Goal: Information Seeking & Learning: Learn about a topic

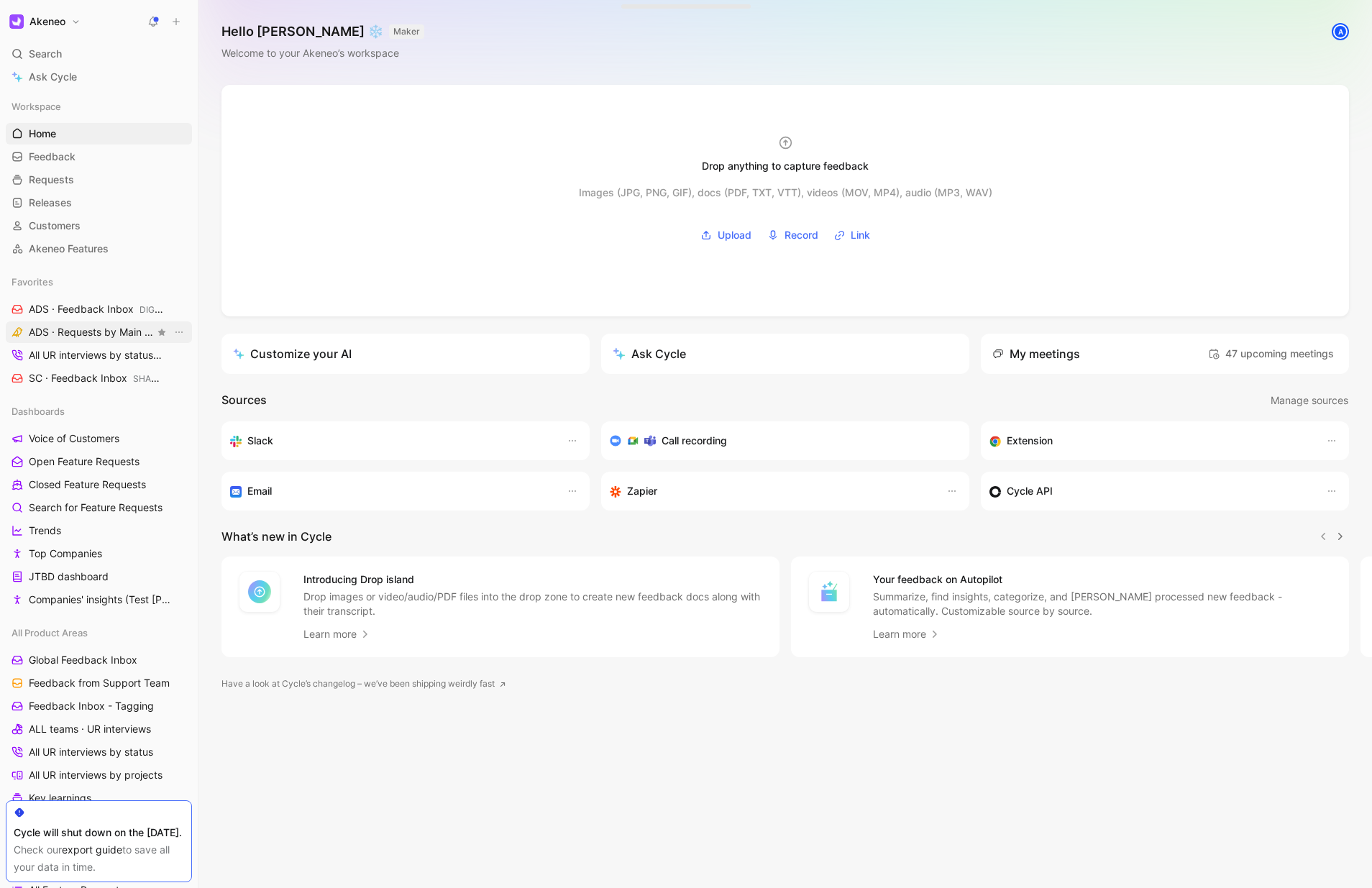
click at [73, 337] on span "ADS · Requests by Main feature DIGITAL SHOWROOM" at bounding box center [91, 333] width 126 height 16
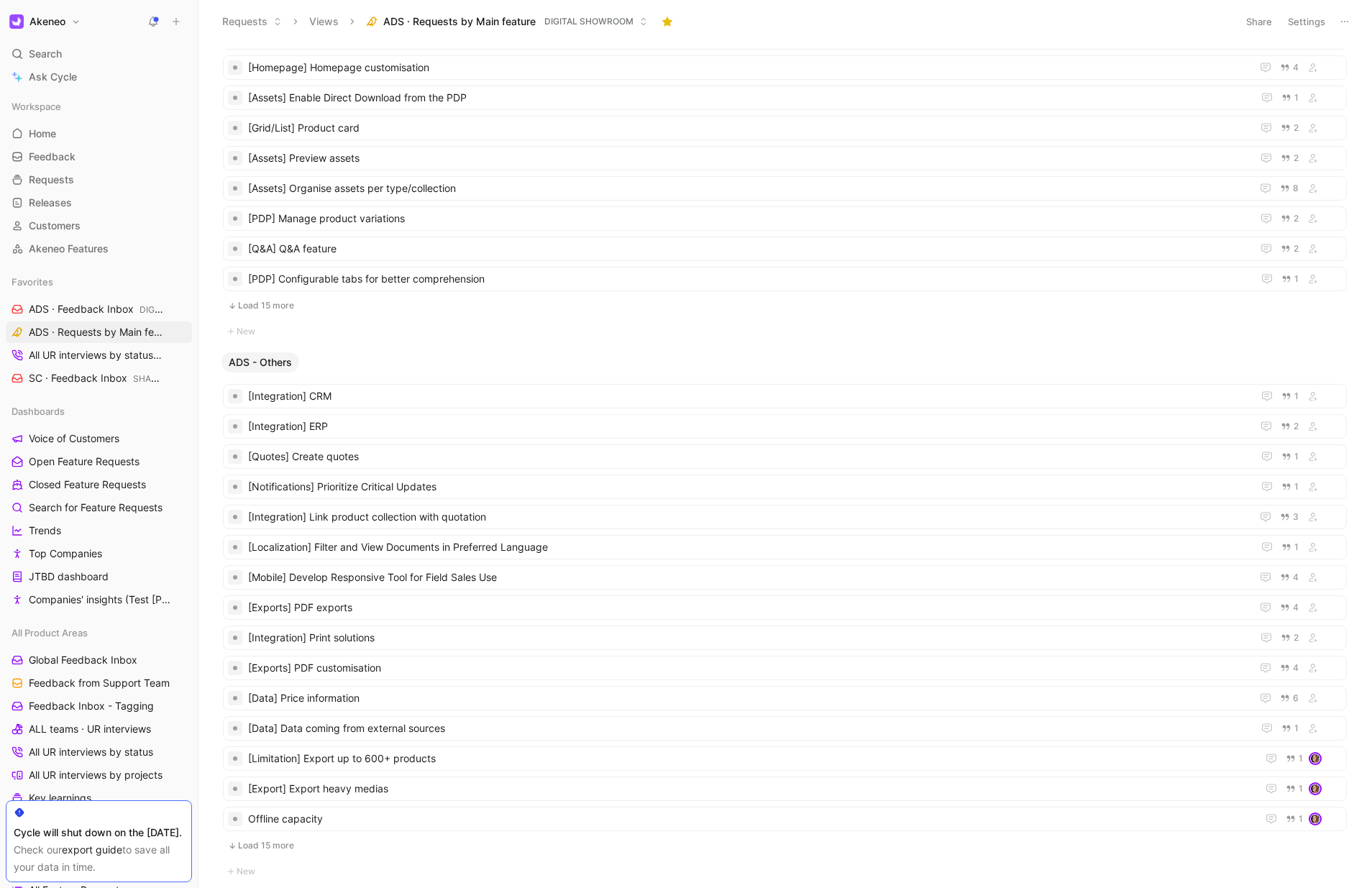
scroll to position [605, 0]
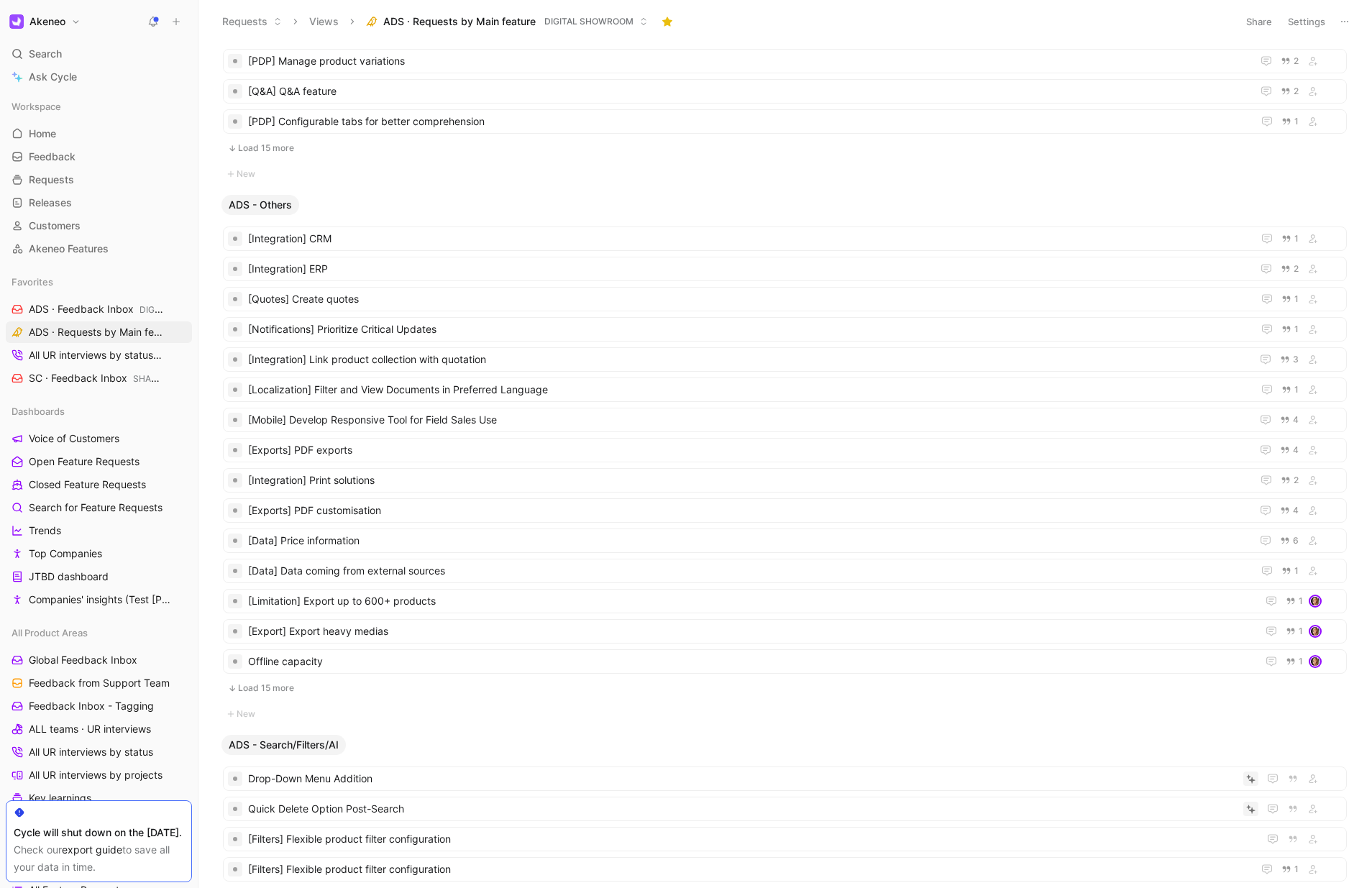
click at [293, 690] on button "Load 15 more" at bounding box center [785, 688] width 1124 height 17
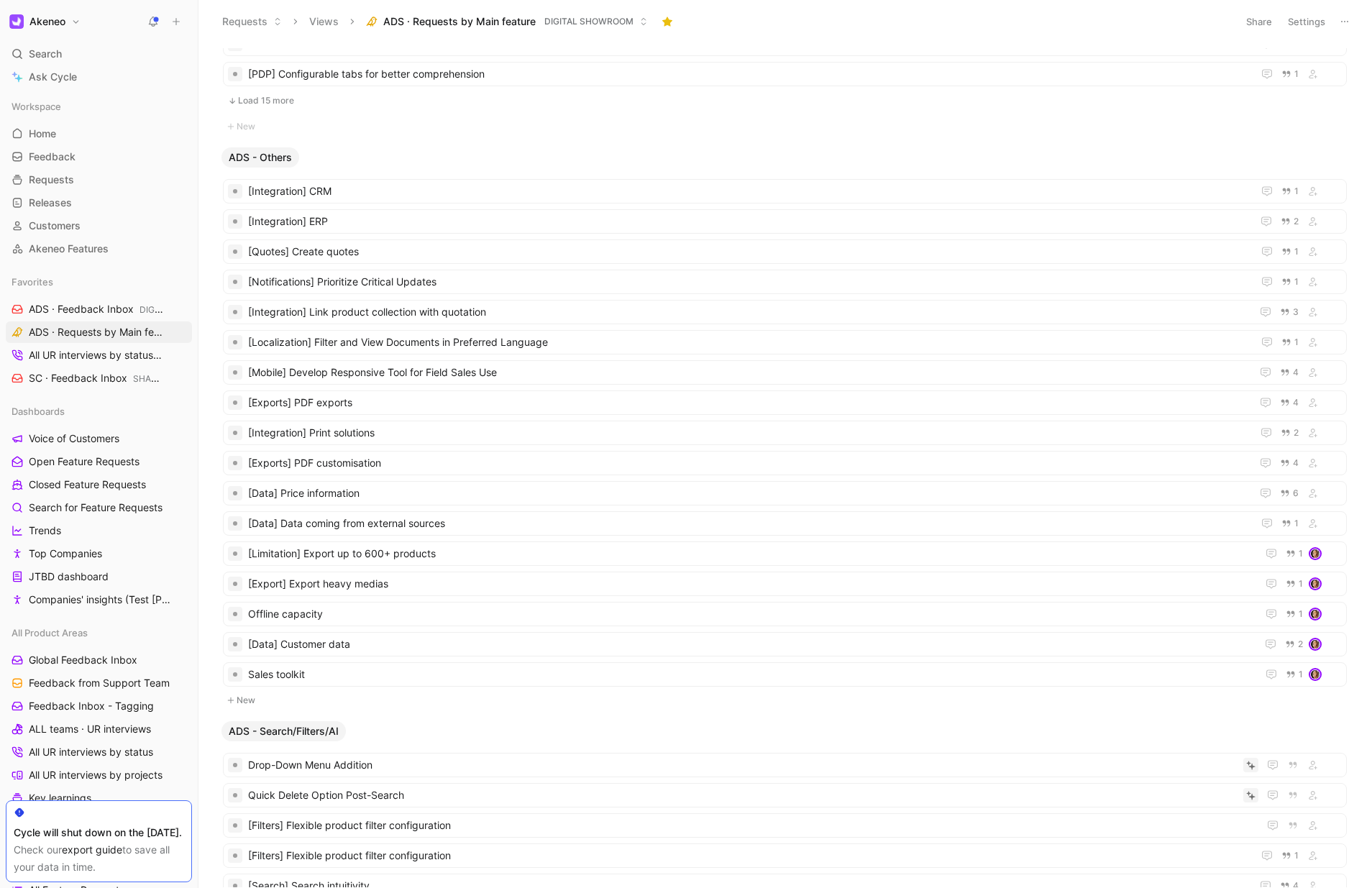
scroll to position [708, 0]
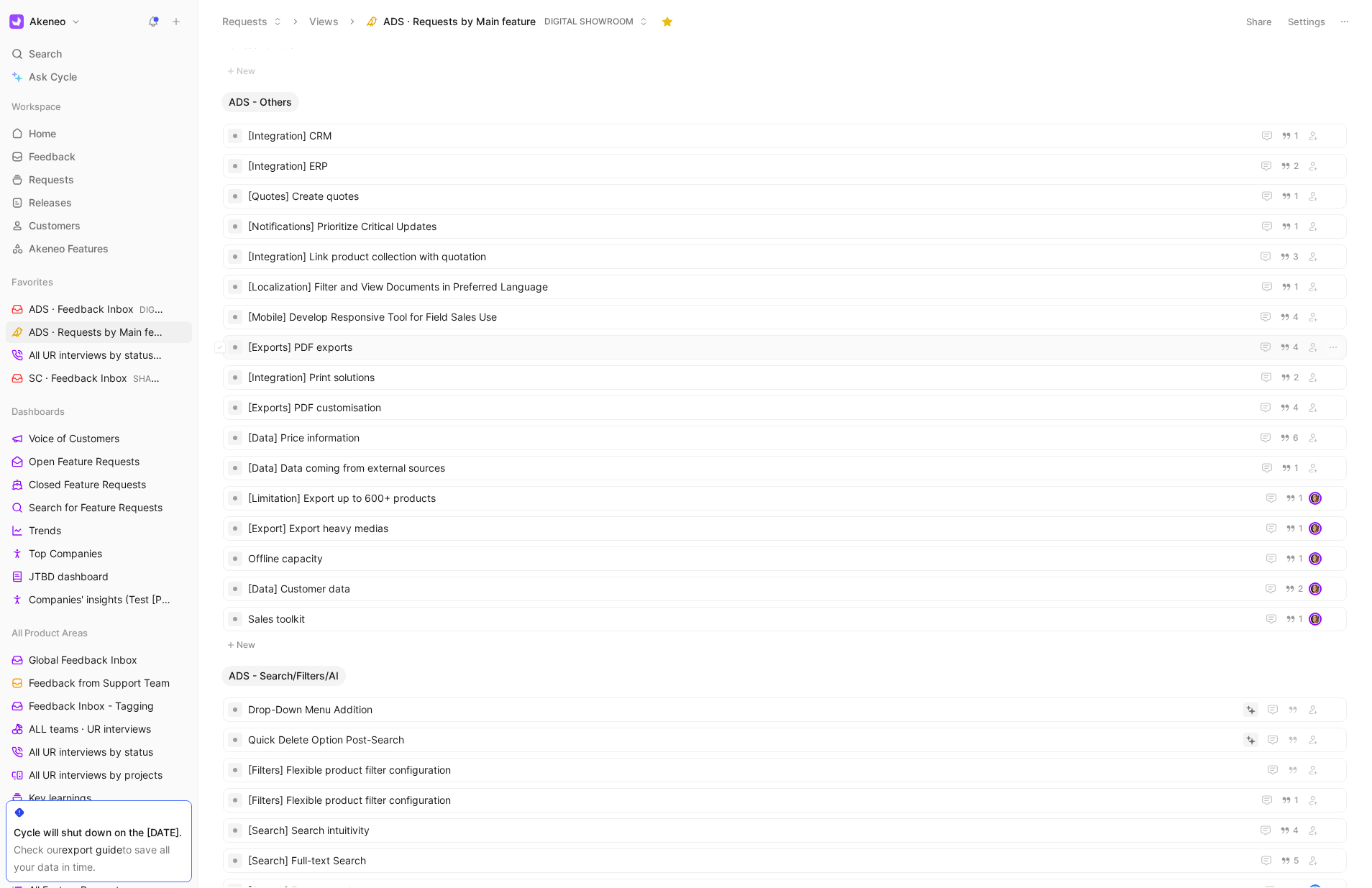
click at [383, 346] on span "[Exports] PDF exports" at bounding box center [747, 347] width 998 height 17
click at [396, 404] on span "[Exports] PDF customisation" at bounding box center [747, 408] width 998 height 17
click at [334, 530] on span "[Export] Export heavy medias" at bounding box center [749, 528] width 1003 height 17
click at [374, 501] on span "[Limitation] Export up to 600+ products" at bounding box center [749, 498] width 1003 height 17
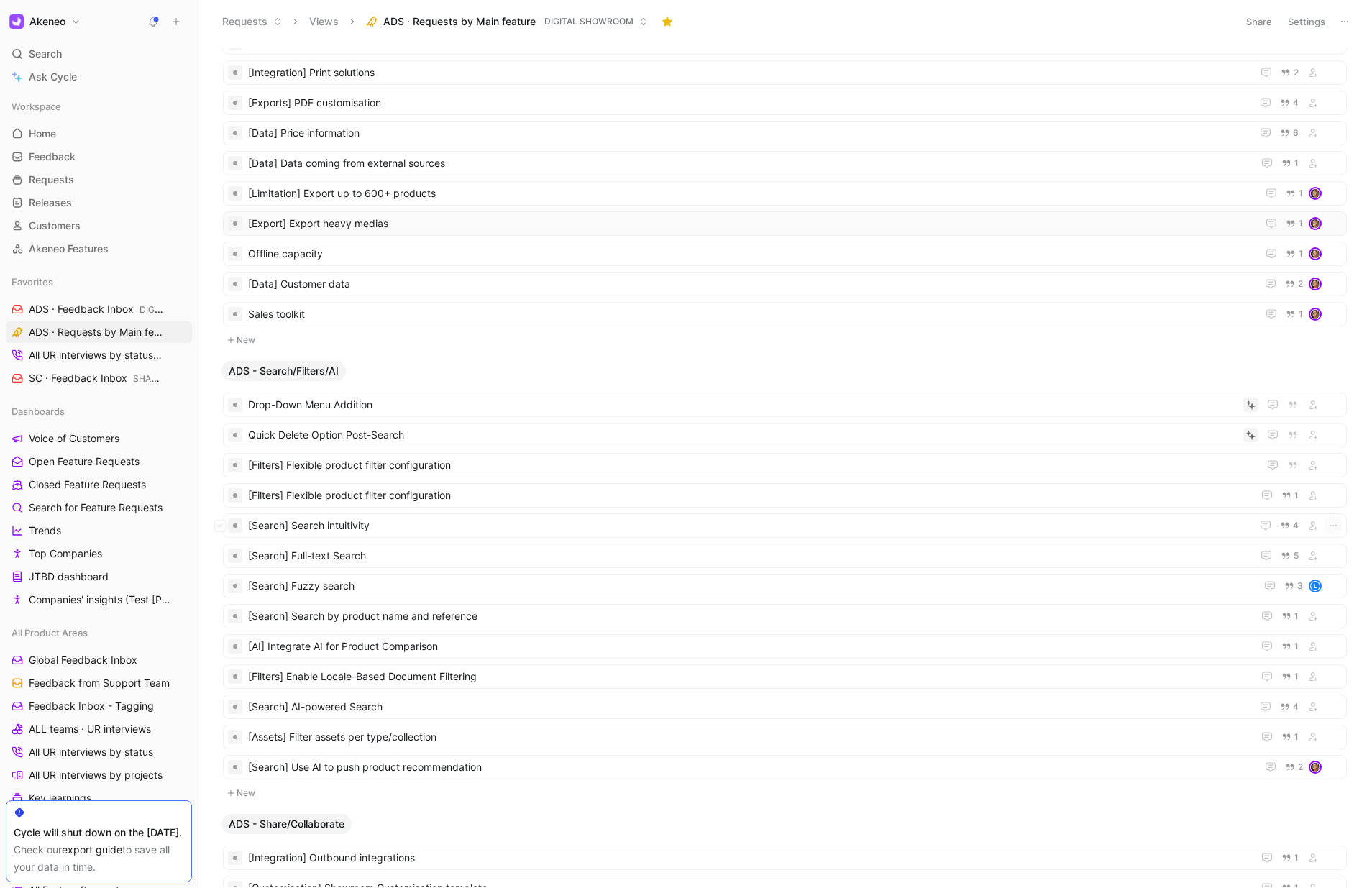
scroll to position [1180, 0]
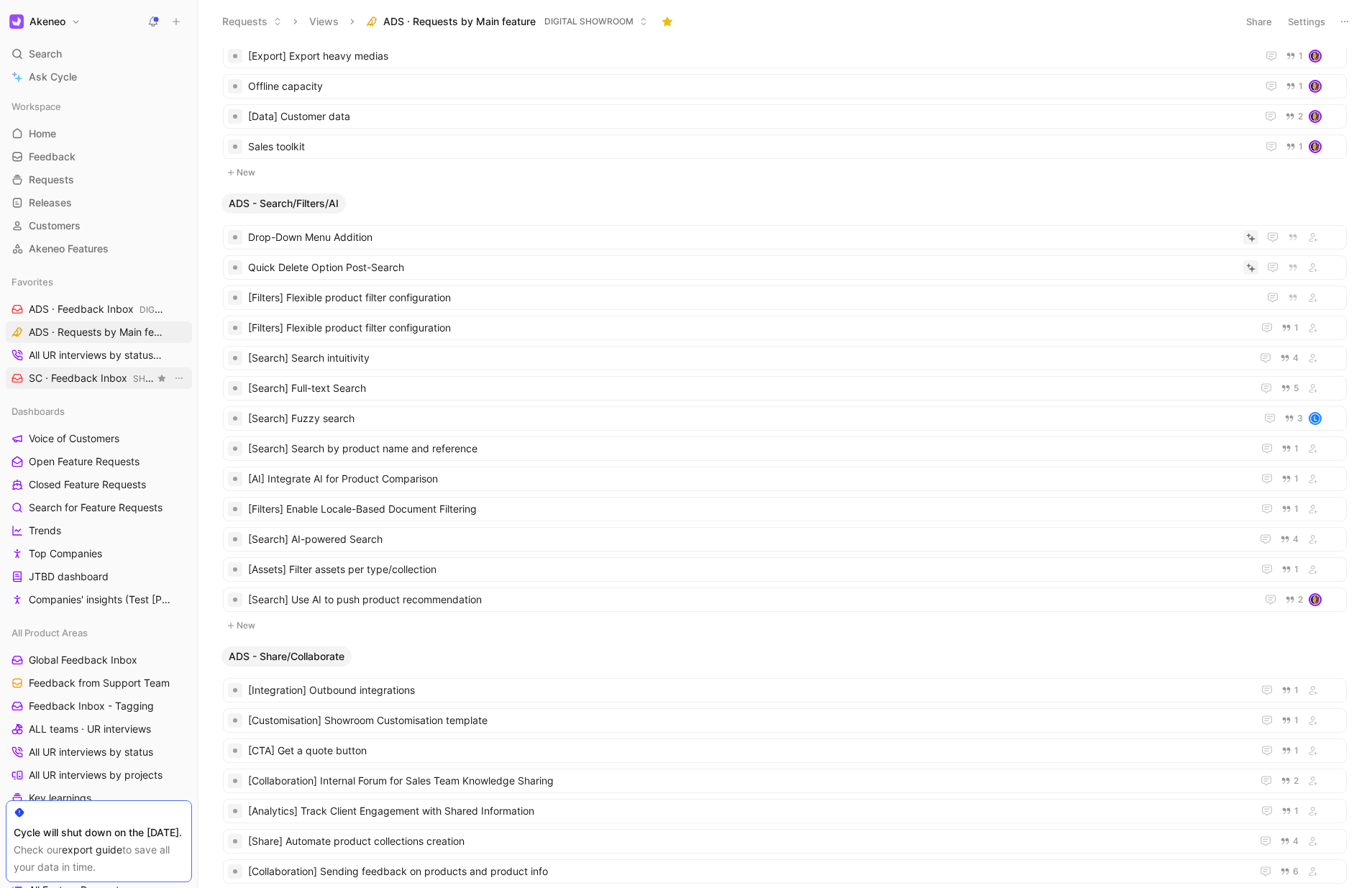
click at [71, 374] on span "SC · Feedback Inbox SHARED CATALOGS" at bounding box center [91, 378] width 126 height 16
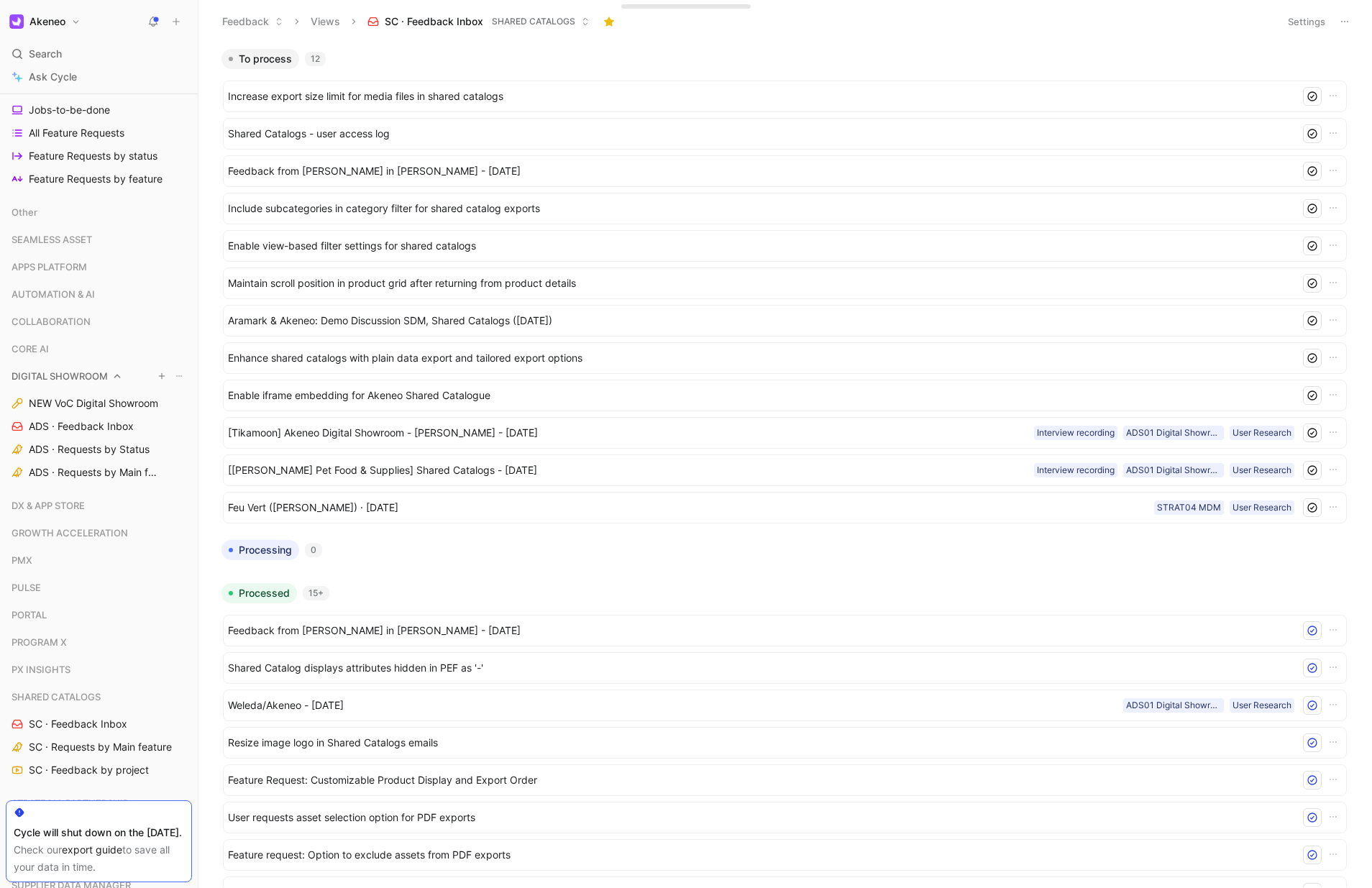
scroll to position [935, 0]
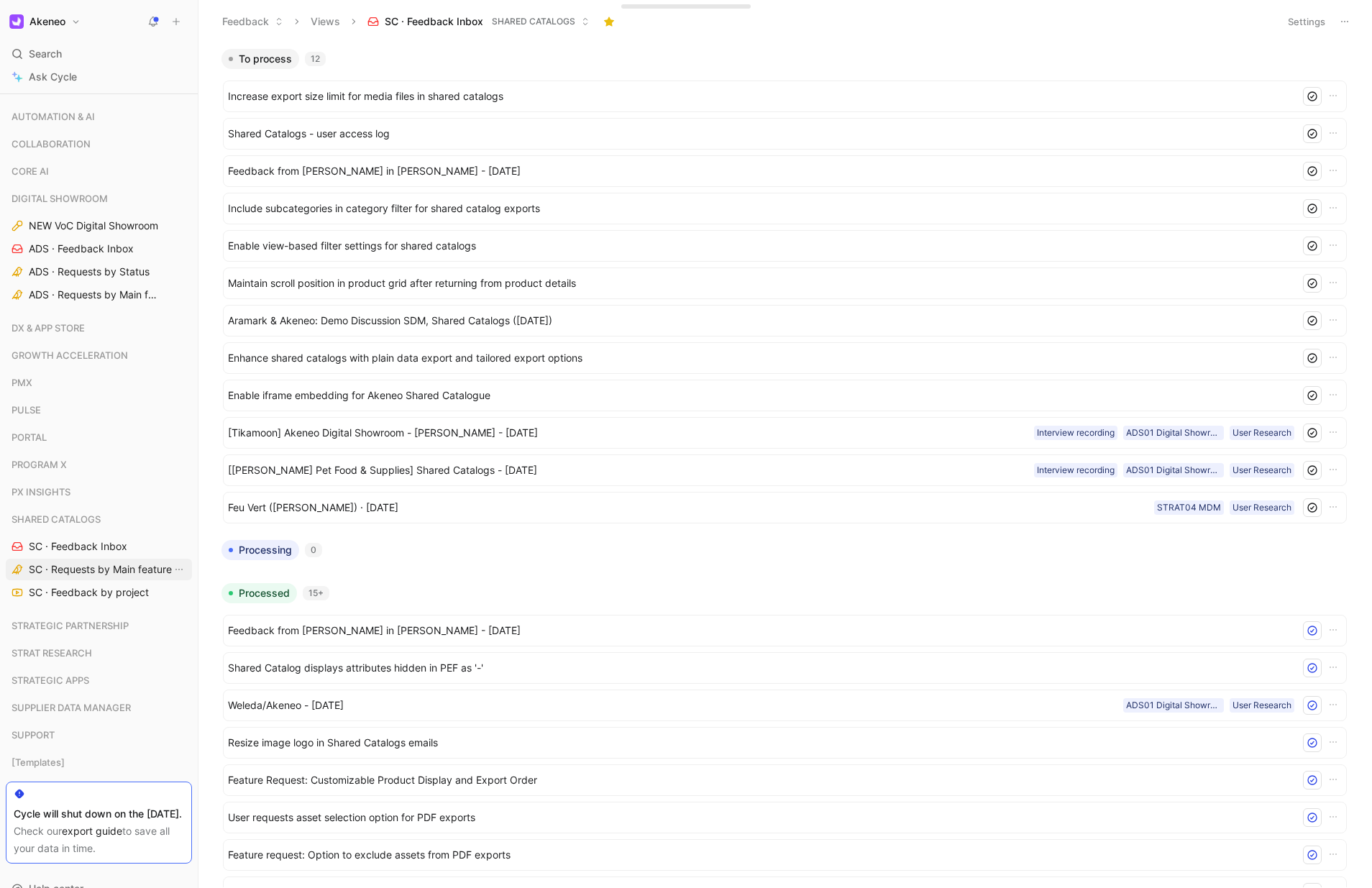
click at [84, 575] on span "SC · Requests by Main feature" at bounding box center [100, 569] width 143 height 15
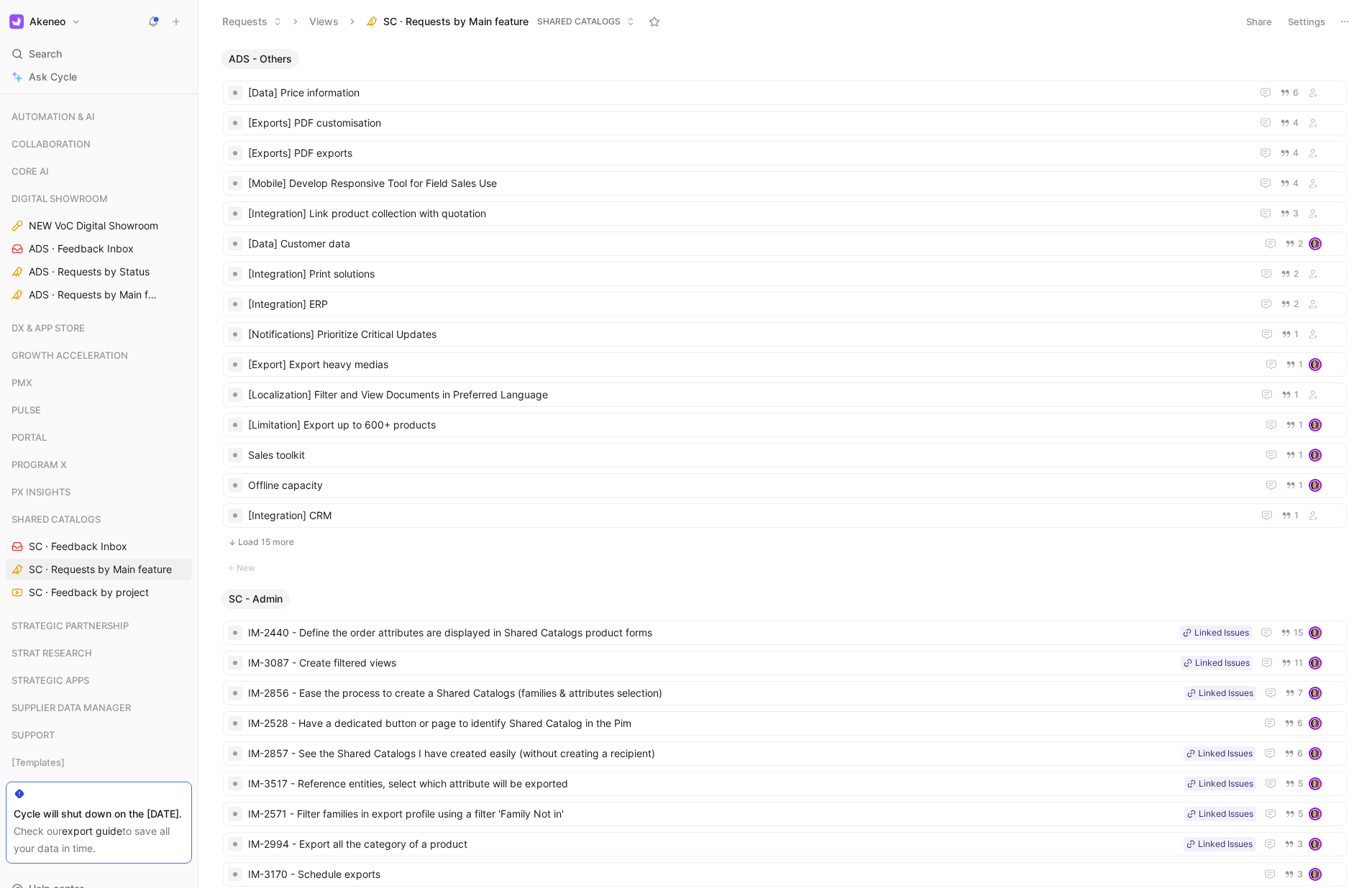
click at [261, 543] on button "Load 15 more" at bounding box center [785, 542] width 1124 height 17
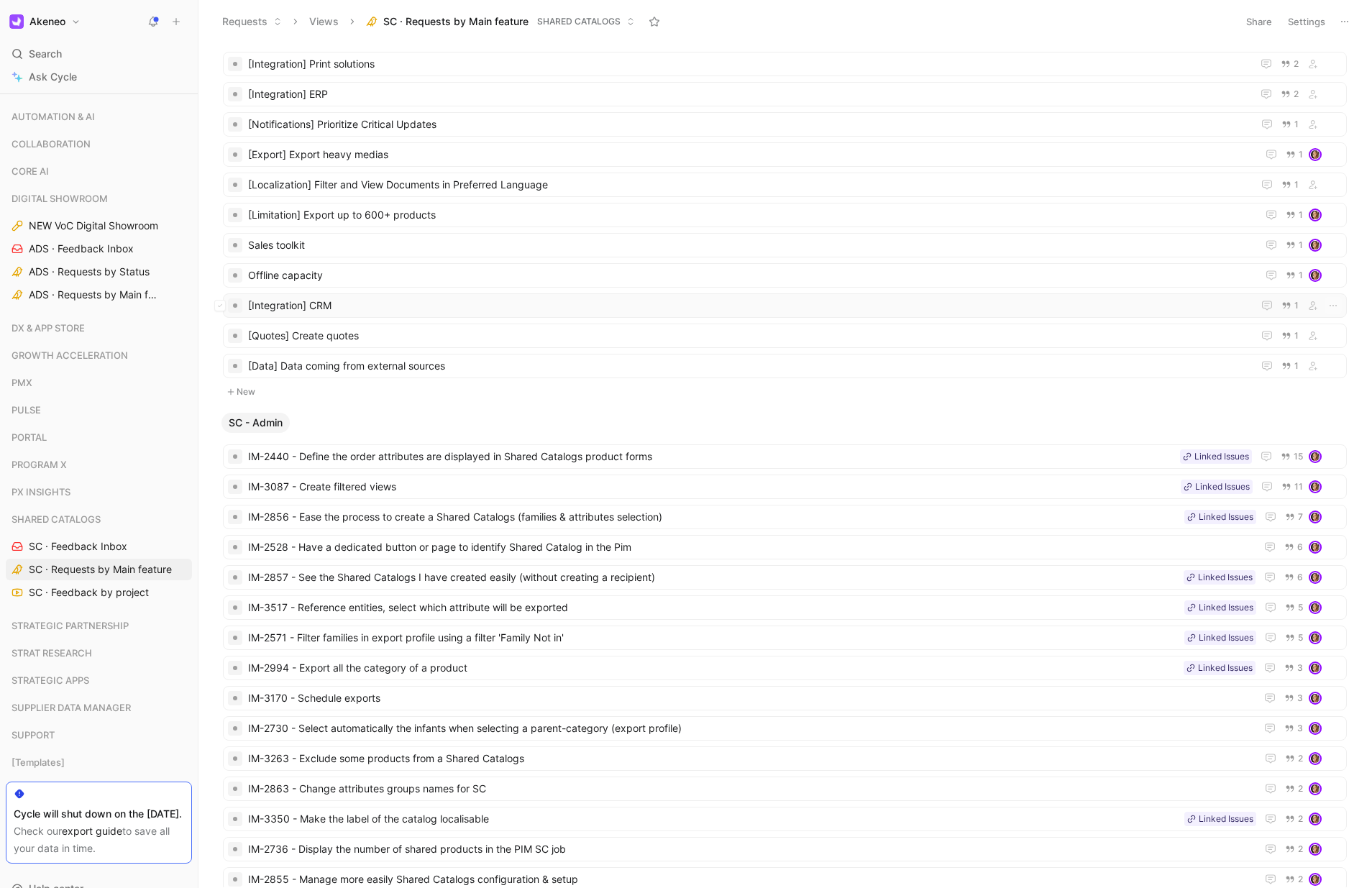
scroll to position [228, 0]
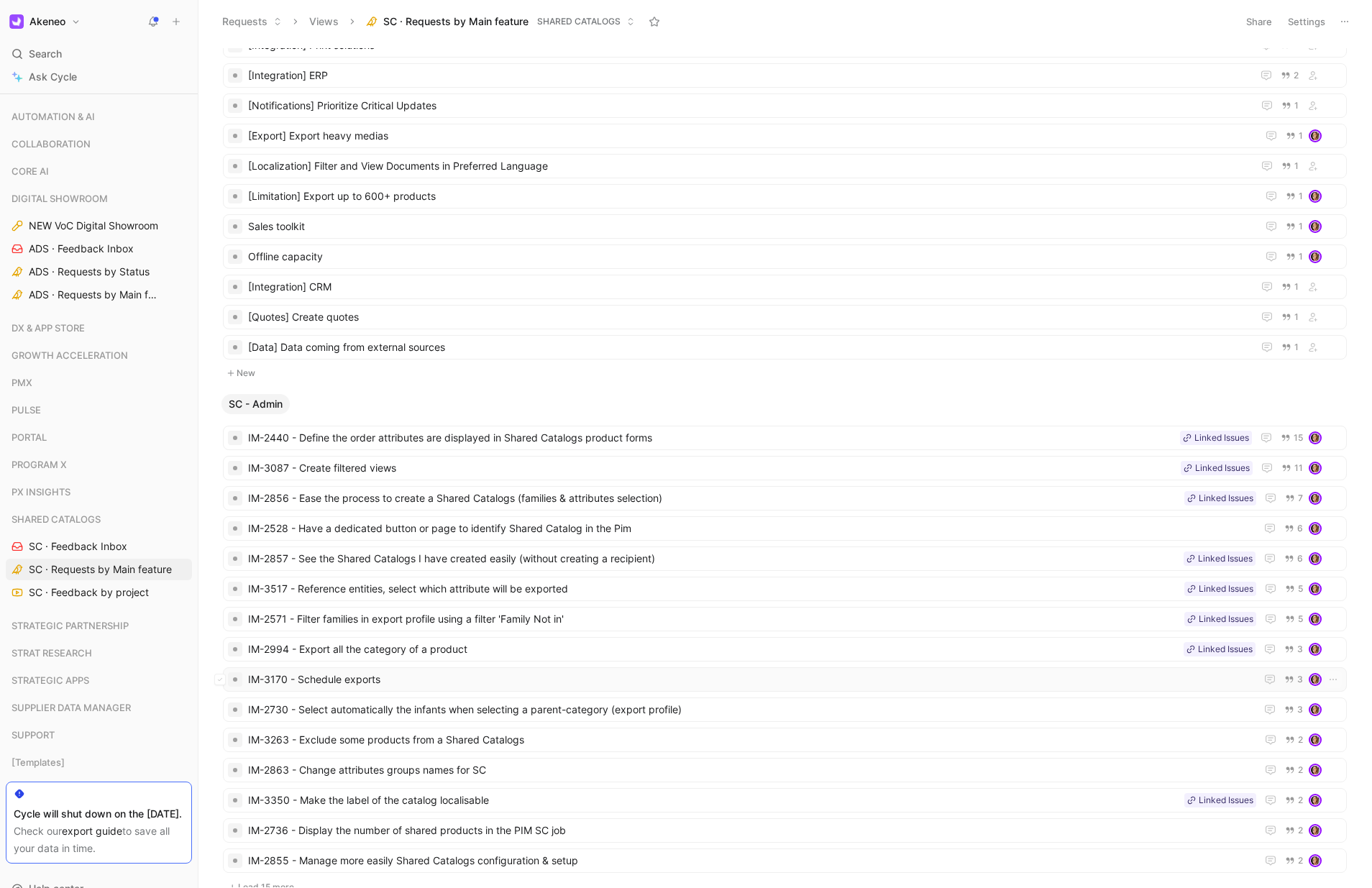
click at [353, 679] on span "IM-3170 - Schedule exports" at bounding box center [749, 679] width 1002 height 17
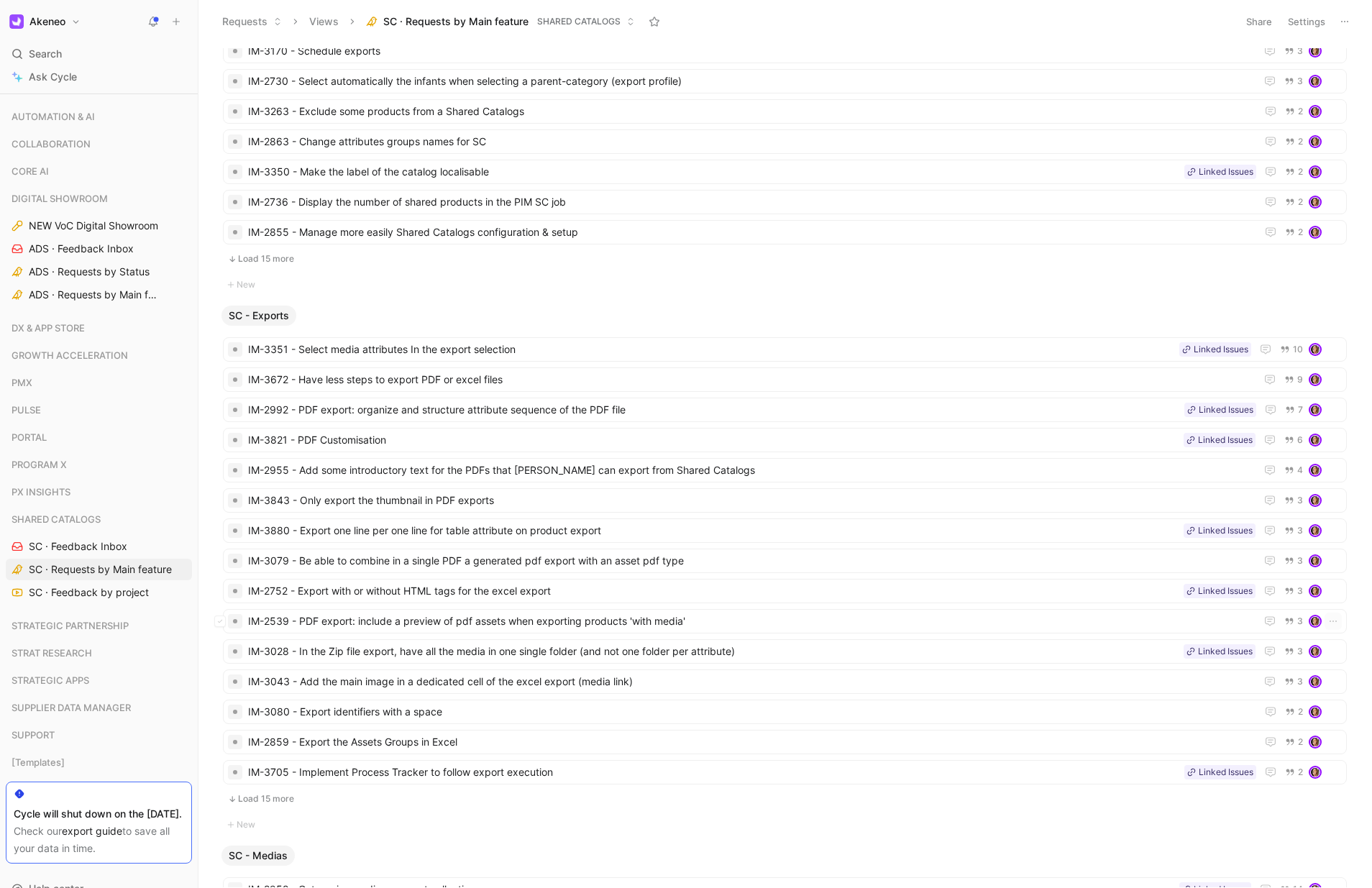
scroll to position [879, 0]
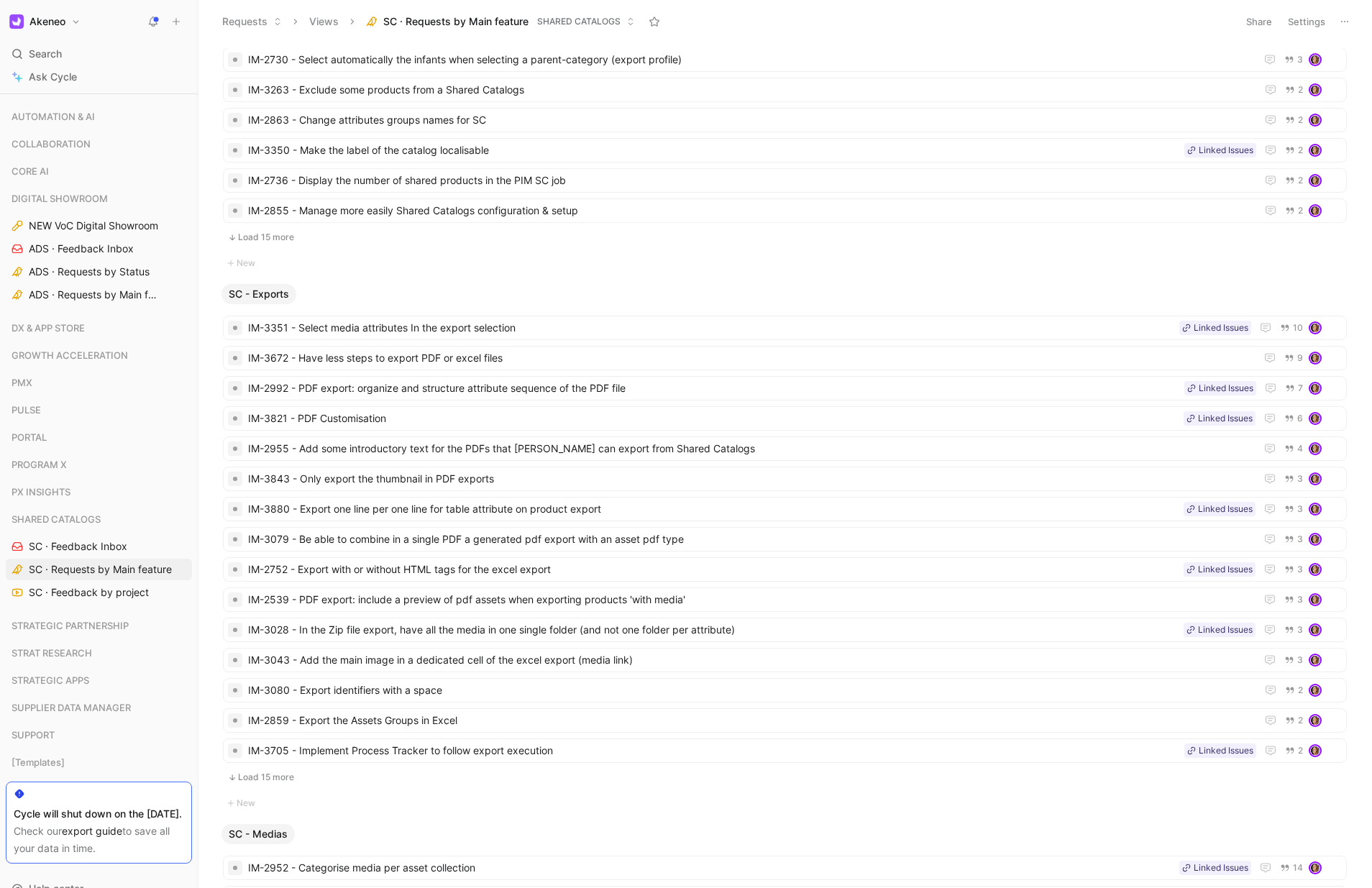
click at [285, 774] on button "Load 15 more" at bounding box center [785, 777] width 1124 height 17
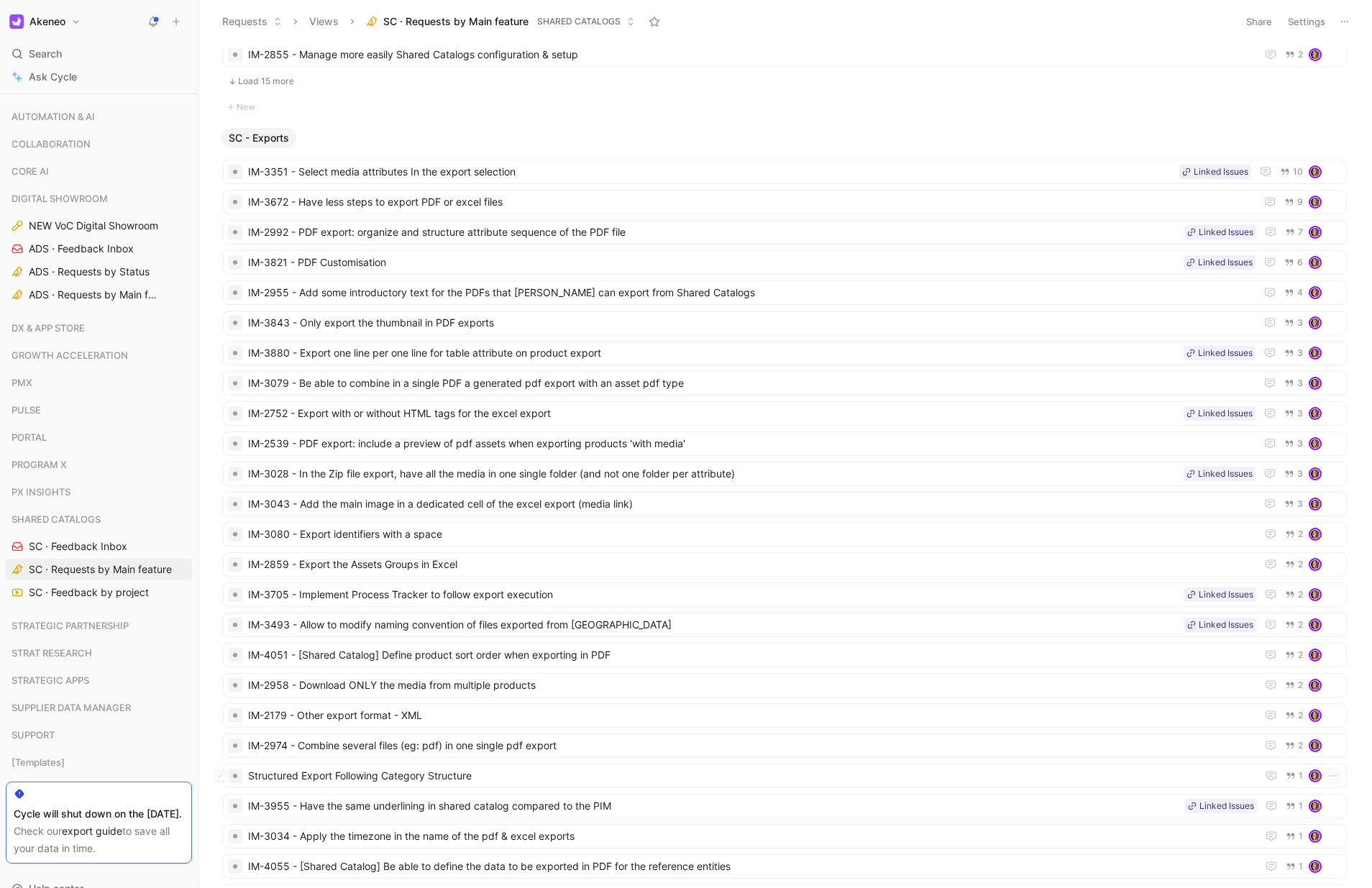
scroll to position [1016, 0]
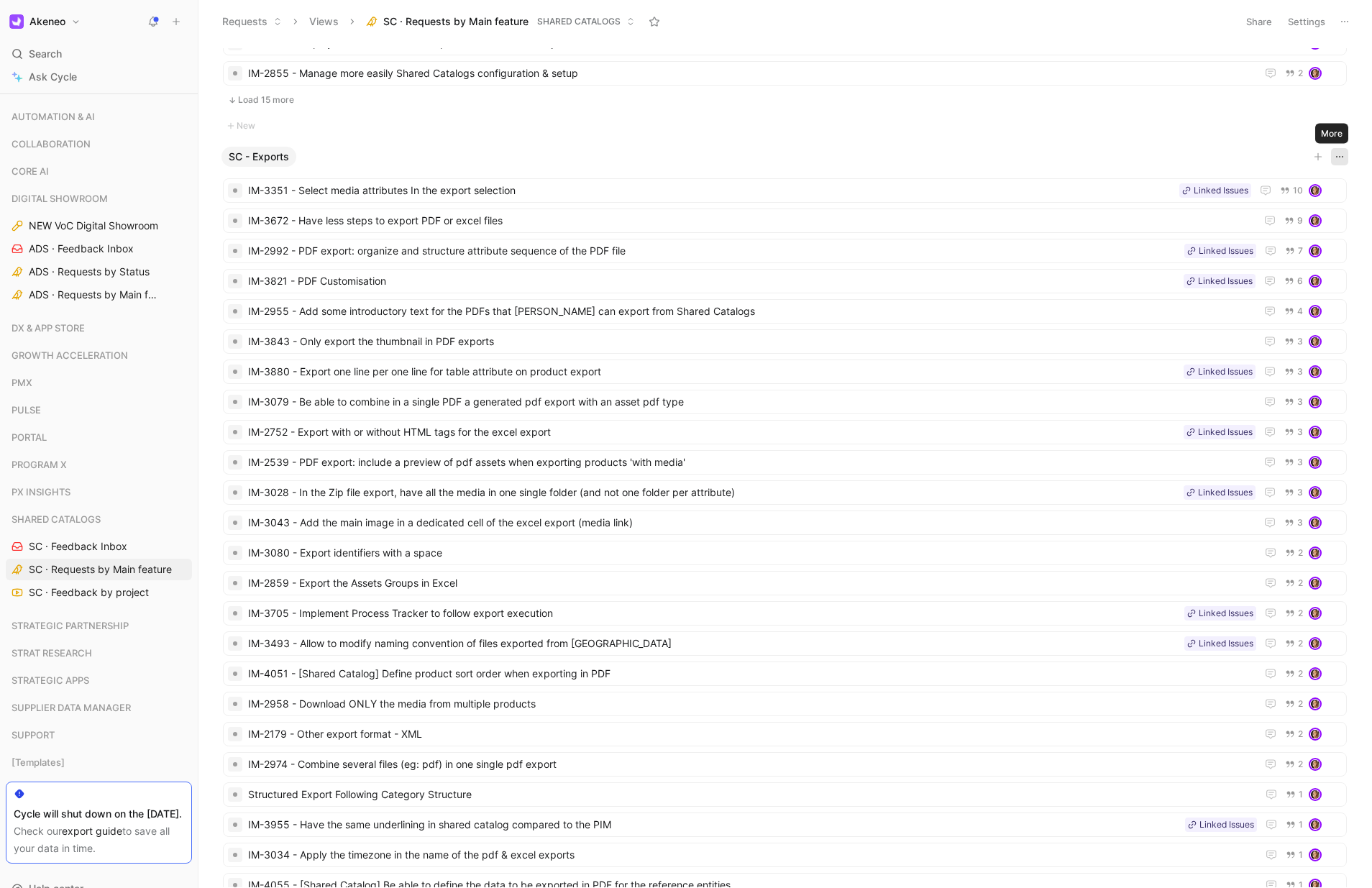
click at [1335, 158] on icon "button" at bounding box center [1339, 156] width 11 height 11
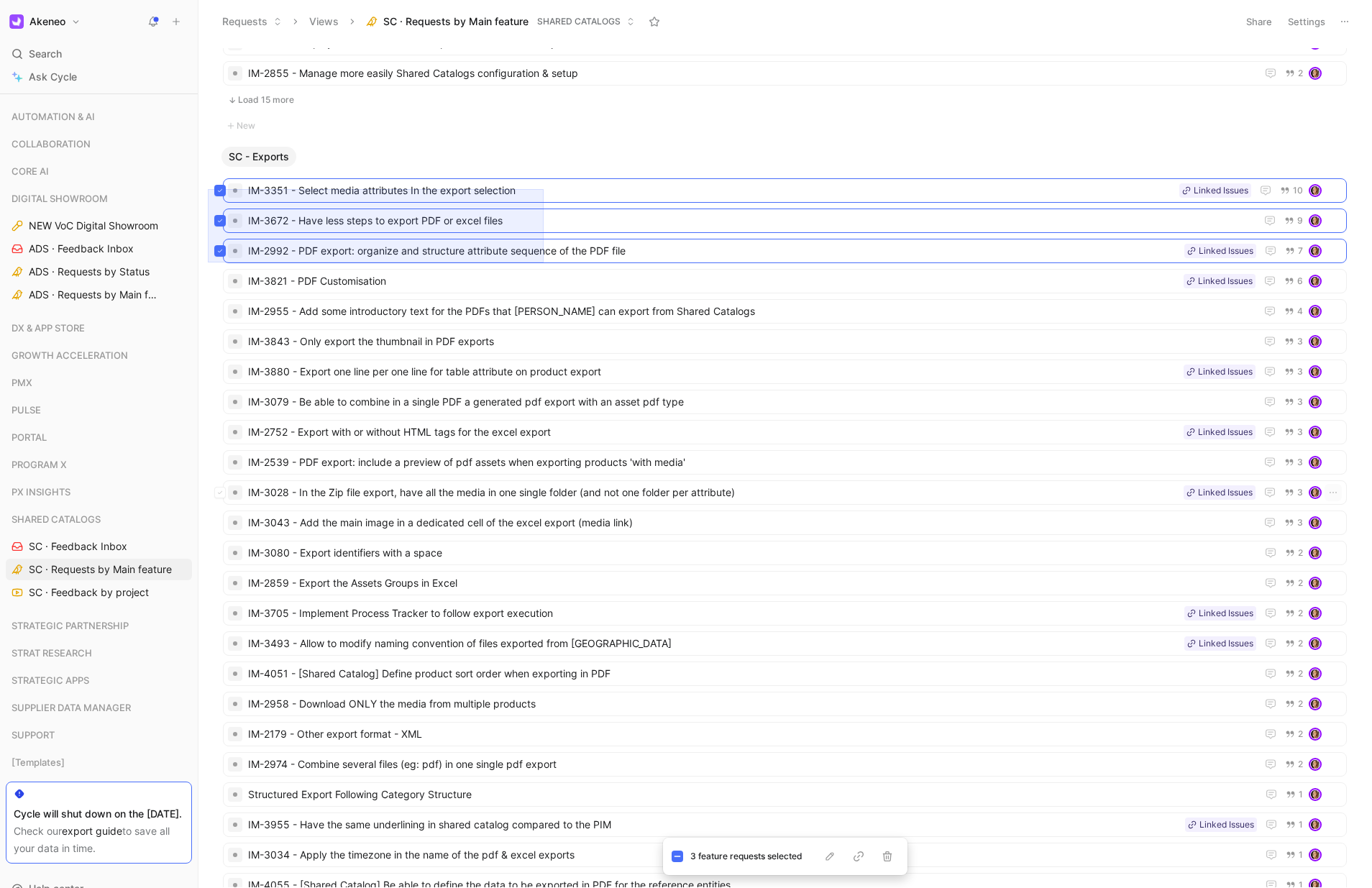
scroll to position [1246, 0]
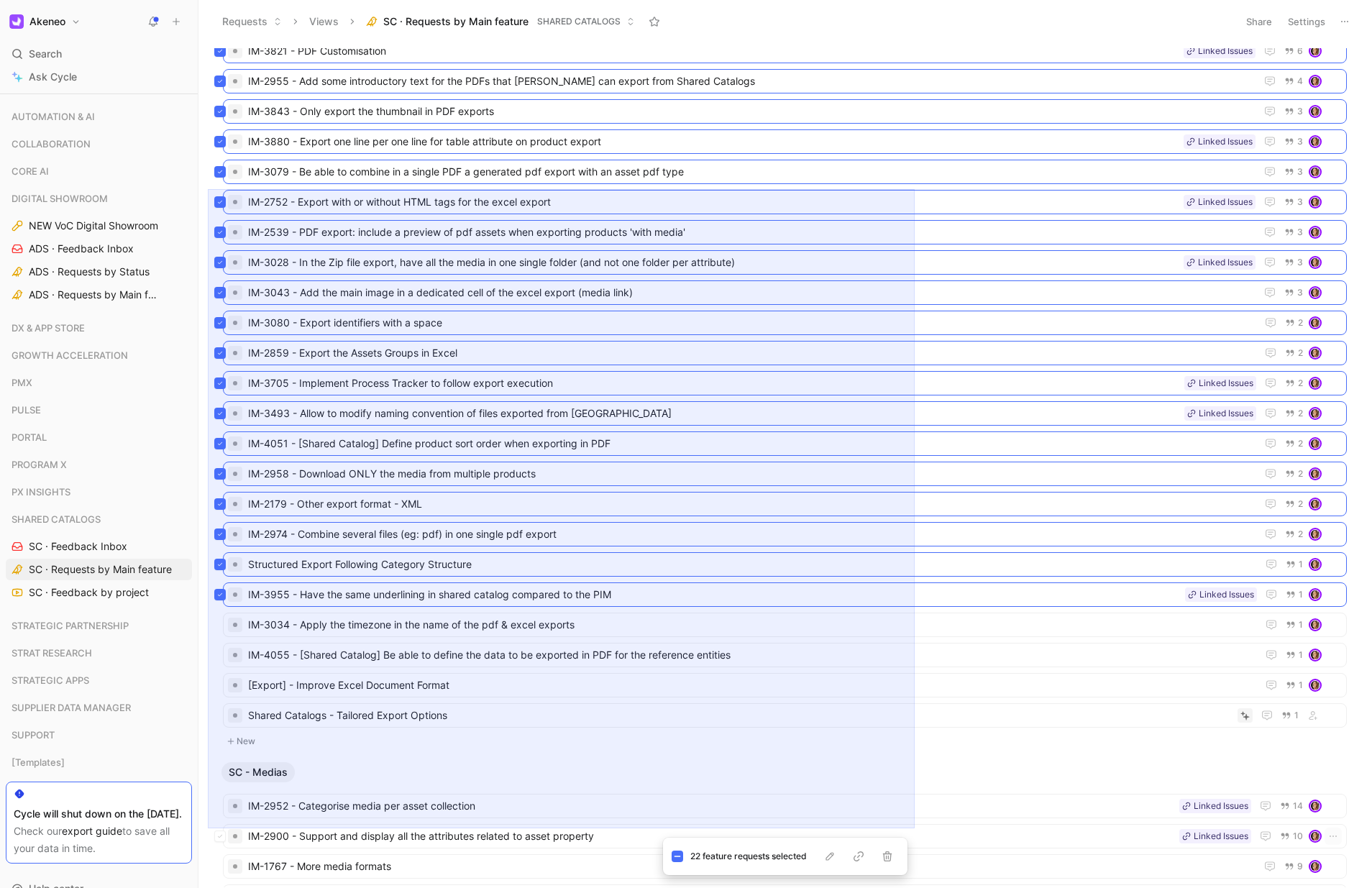
drag, startPoint x: 208, startPoint y: 189, endPoint x: 915, endPoint y: 829, distance: 953.7
click at [915, 829] on div "ADS - Others New SC - Admin IM-2863 - Change attributes groups names for SC 2 I…" at bounding box center [783, 467] width 1154 height 839
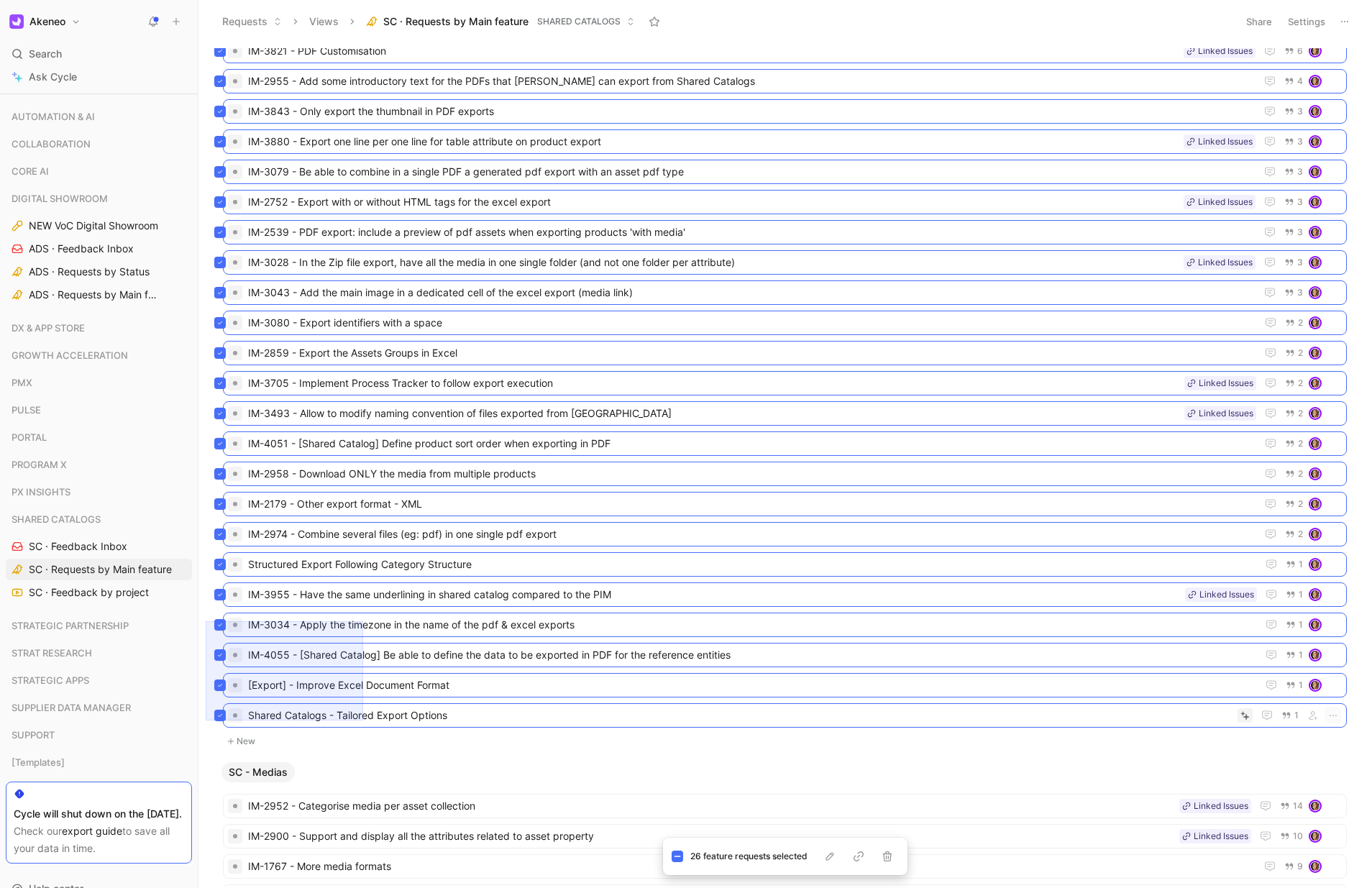
drag, startPoint x: 205, startPoint y: 621, endPoint x: 363, endPoint y: 721, distance: 187.0
click at [363, 721] on div "ADS - Others New SC - Admin IM-2863 - Change attributes groups names for SC 2 I…" at bounding box center [783, 467] width 1154 height 839
click at [1350, 725] on div "ADS - Others New SC - Admin IM-2863 - Change attributes groups names for SC 2 I…" at bounding box center [783, 467] width 1154 height 839
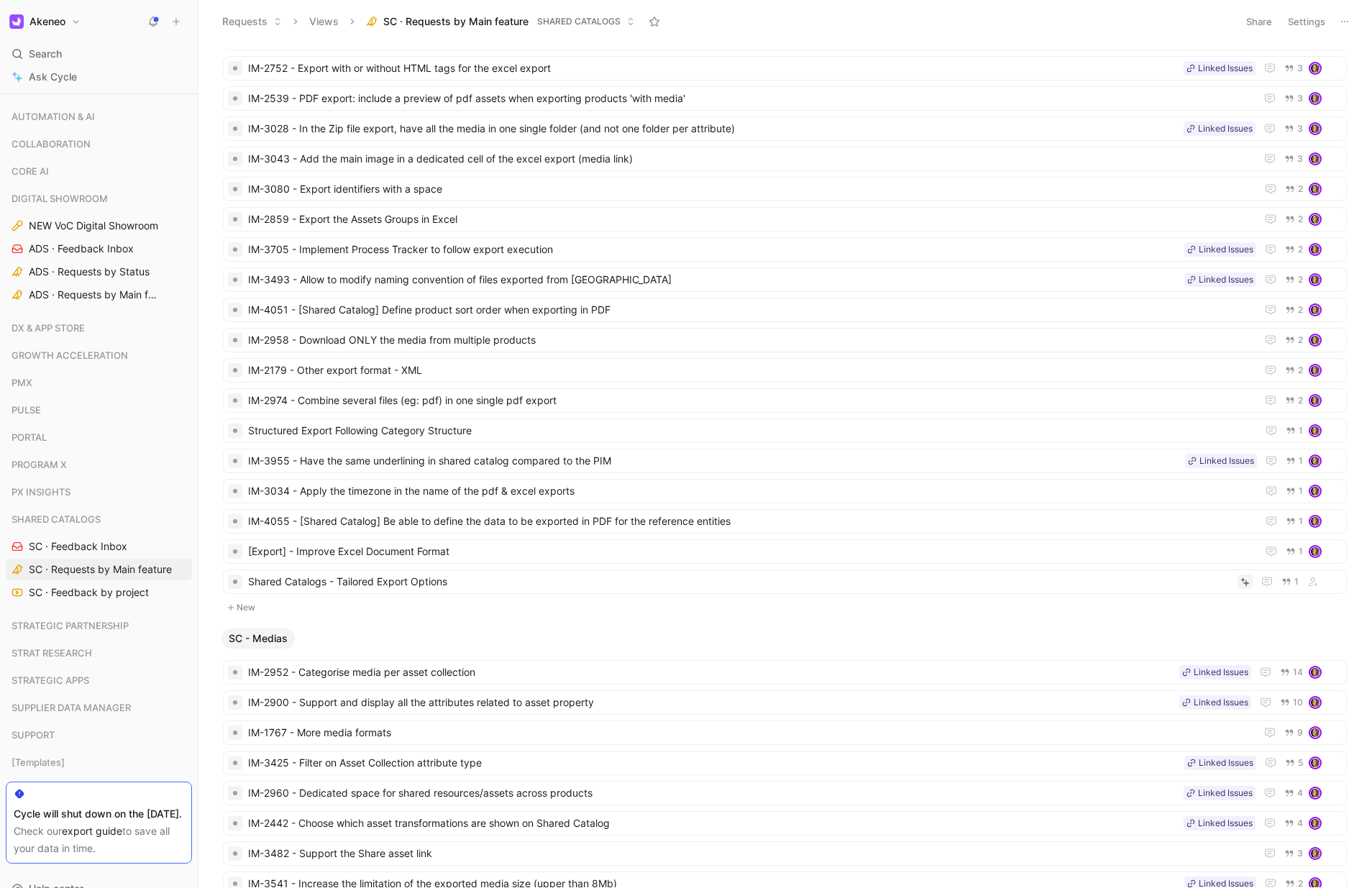
scroll to position [1127, 0]
